Goal: Task Accomplishment & Management: Manage account settings

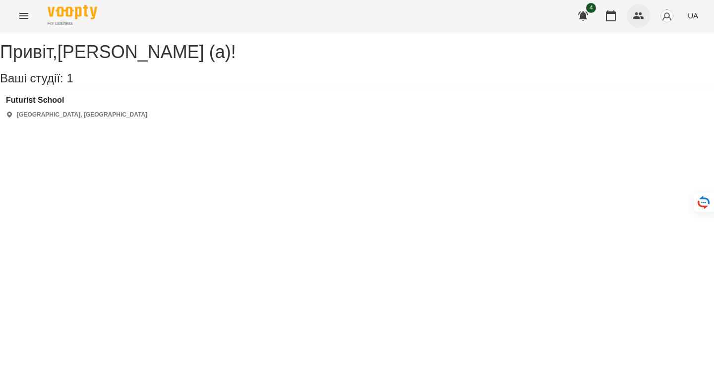
click at [595, 9] on button "button" at bounding box center [639, 16] width 24 height 24
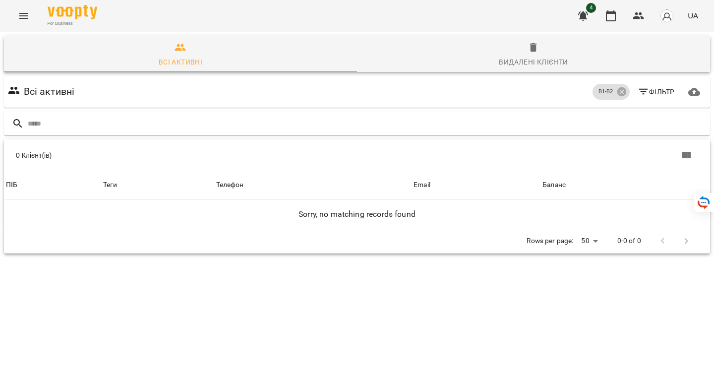
click at [19, 14] on icon "Menu" at bounding box center [24, 16] width 12 height 12
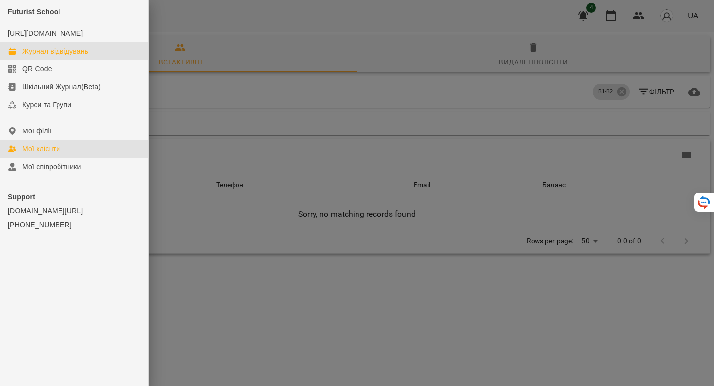
click at [50, 56] on div "Журнал відвідувань" at bounding box center [55, 51] width 66 height 10
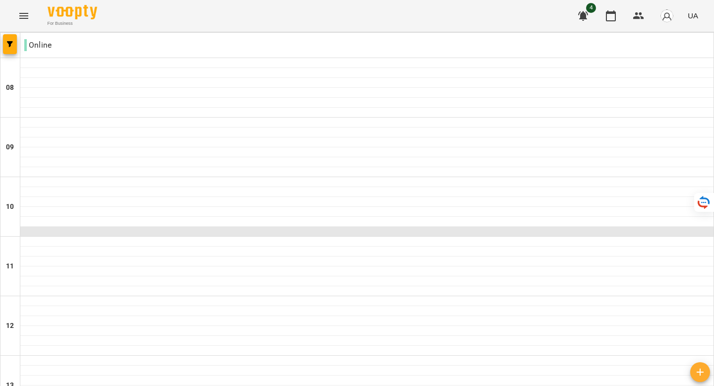
scroll to position [500, 0]
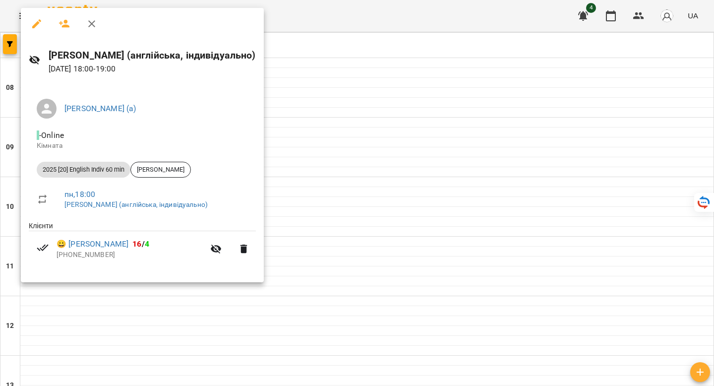
click at [299, 239] on div at bounding box center [357, 193] width 714 height 386
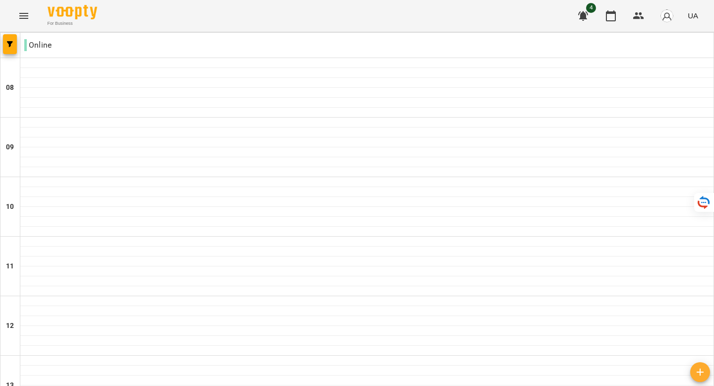
scroll to position [631, 0]
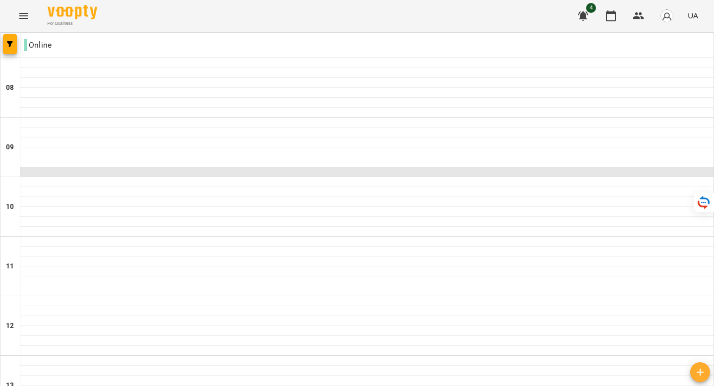
scroll to position [613, 0]
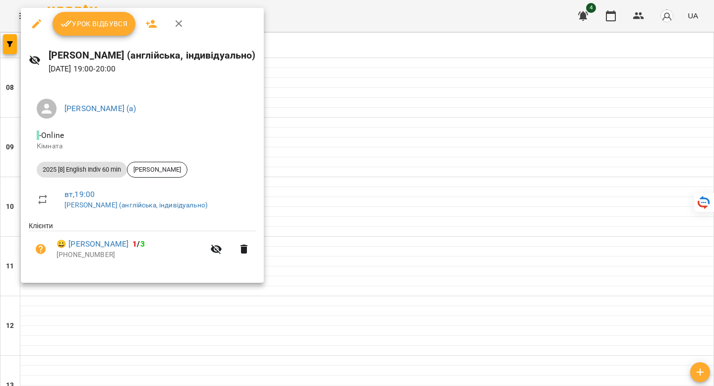
click at [97, 30] on button "Урок відбувся" at bounding box center [94, 24] width 83 height 24
